Goal: Navigation & Orientation: Go to known website

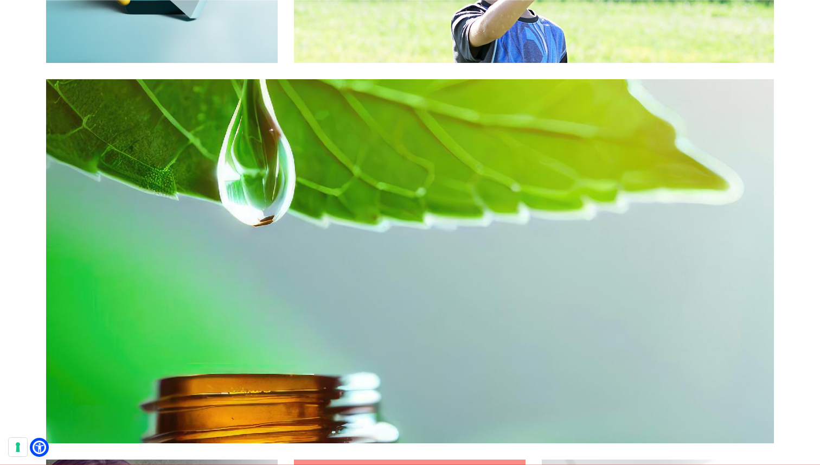
scroll to position [2298, 0]
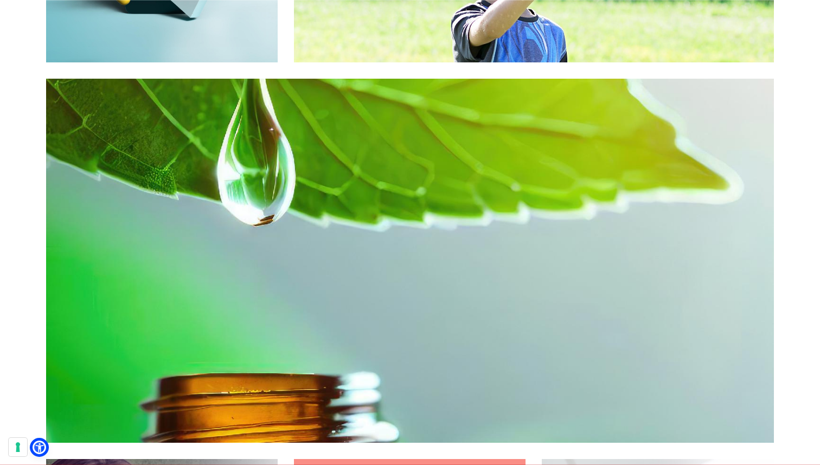
click at [502, 263] on p "I progetti di comunicazione online ed offline per il brand di integratori alime…" at bounding box center [410, 260] width 436 height 13
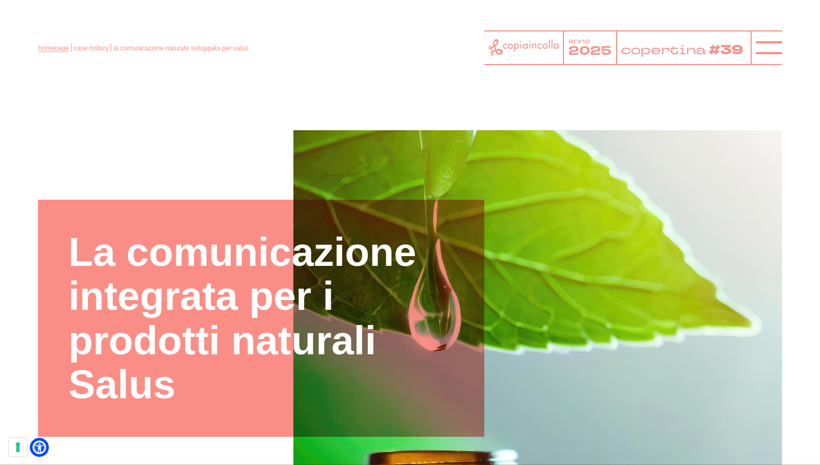
click at [60, 48] on link "homepage" at bounding box center [53, 48] width 31 height 8
